Goal: Find specific page/section: Find specific page/section

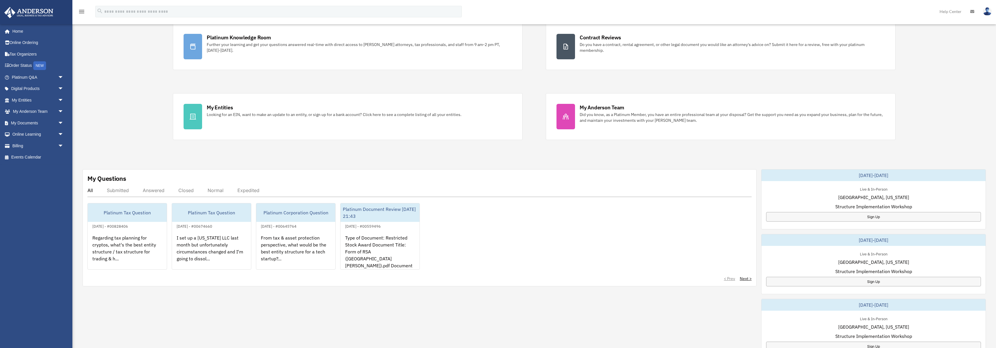
scroll to position [1, 0]
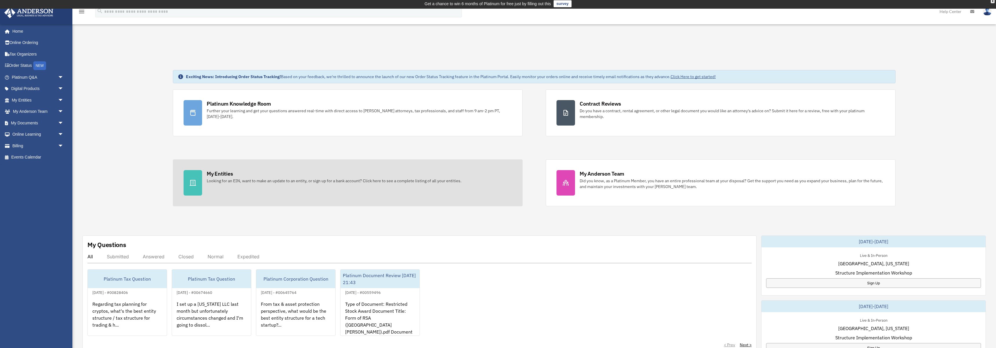
click at [212, 172] on div "My Entities" at bounding box center [220, 173] width 26 height 7
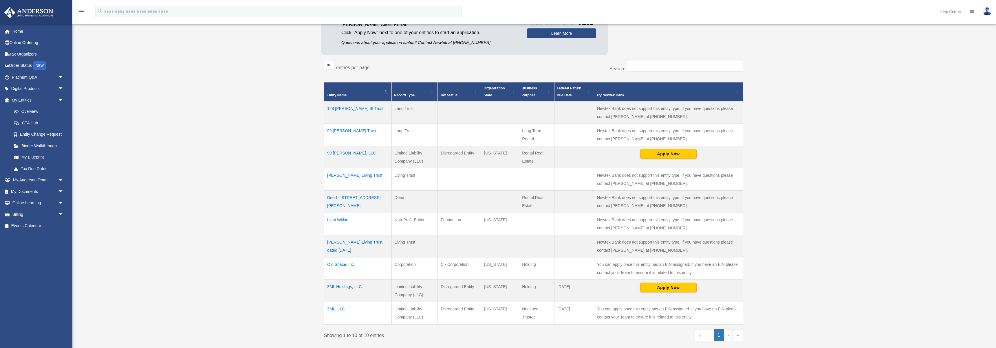
scroll to position [96, 0]
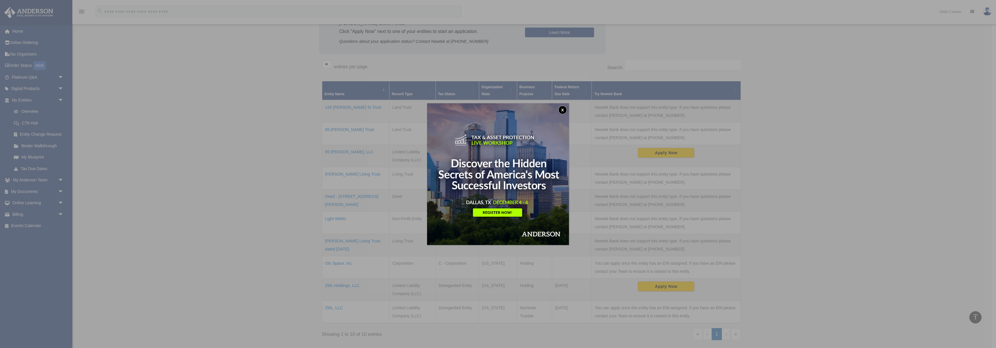
click at [563, 111] on button "x" at bounding box center [562, 110] width 9 height 9
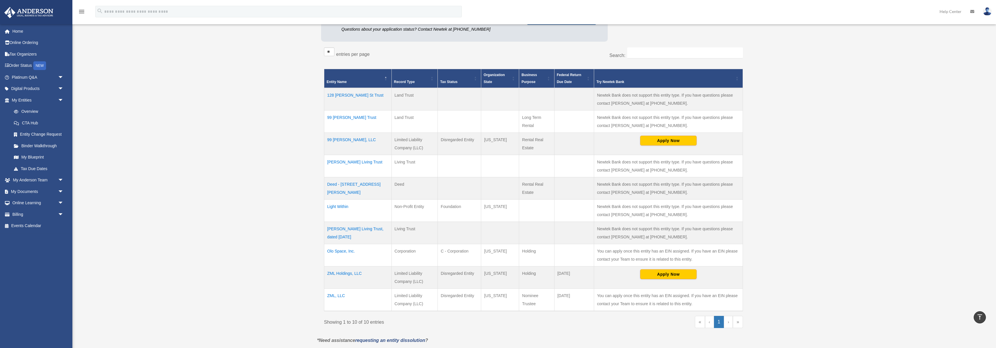
scroll to position [111, 0]
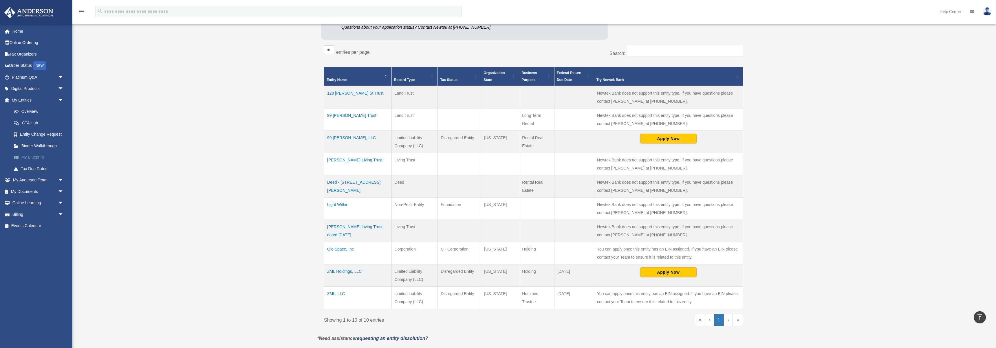
click at [26, 158] on link "My Blueprint" at bounding box center [40, 158] width 64 height 12
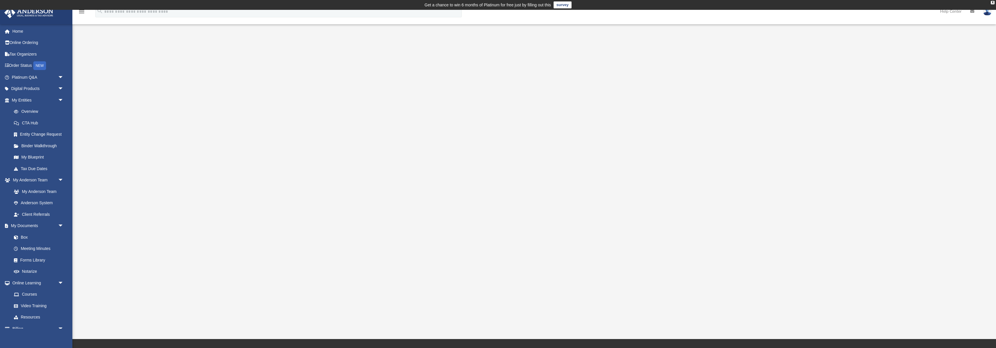
scroll to position [11, 0]
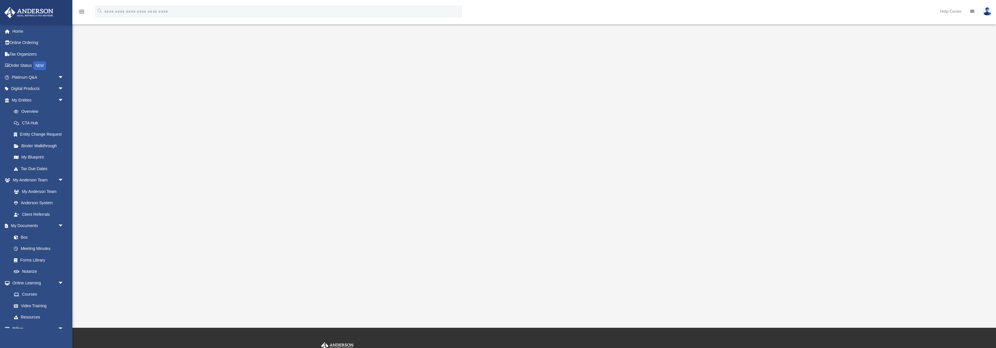
click at [759, 71] on div at bounding box center [534, 173] width 831 height 232
